Goal: Task Accomplishment & Management: Manage account settings

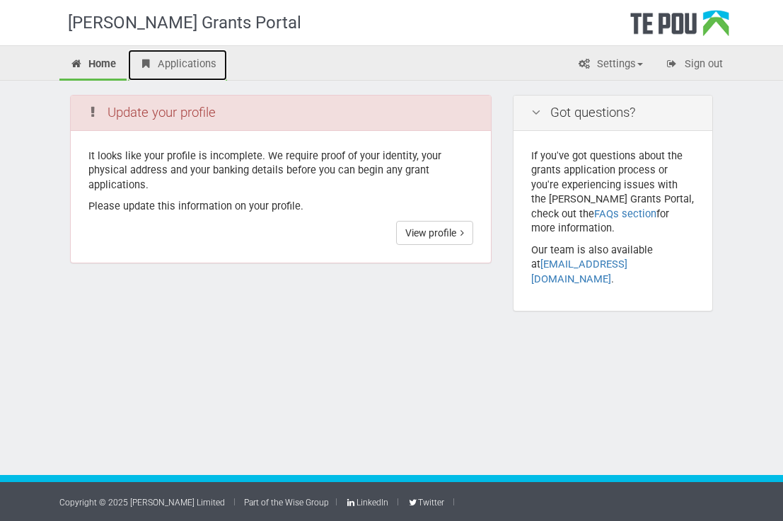
click at [178, 57] on link "Applications" at bounding box center [177, 65] width 99 height 31
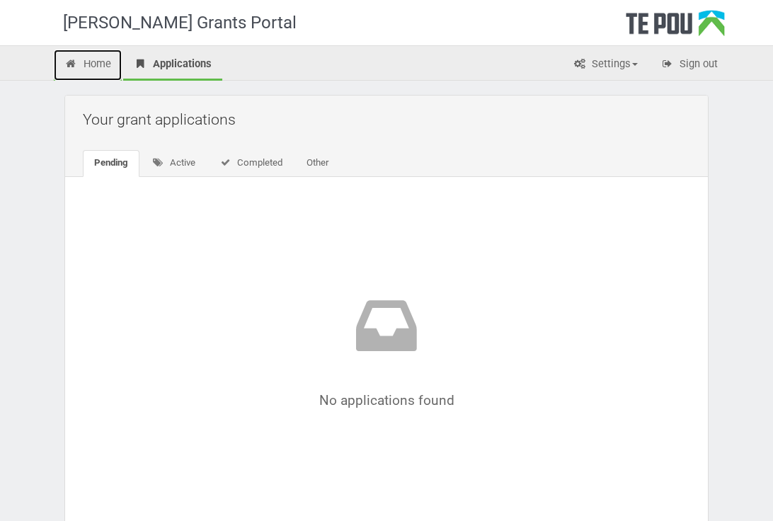
click at [103, 56] on link "Home" at bounding box center [88, 65] width 68 height 31
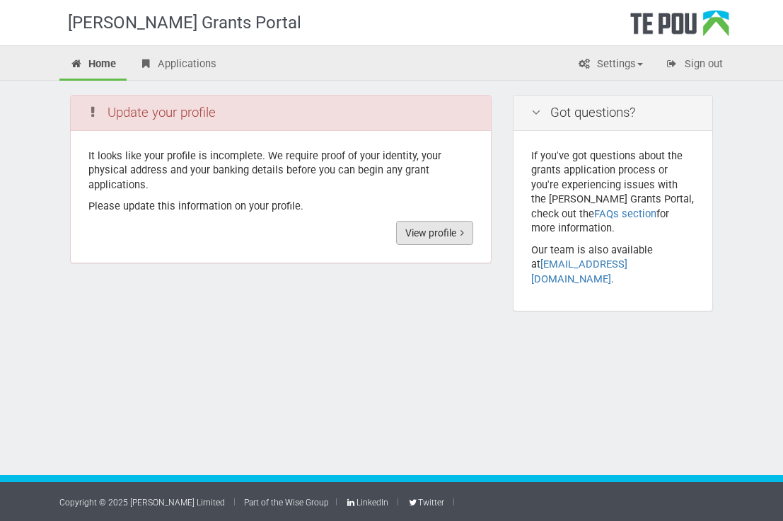
click at [424, 225] on link "View profile" at bounding box center [434, 233] width 77 height 24
